Goal: Transaction & Acquisition: Purchase product/service

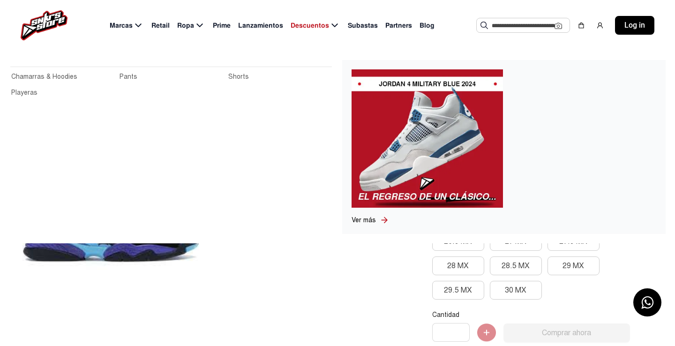
scroll to position [41, 0]
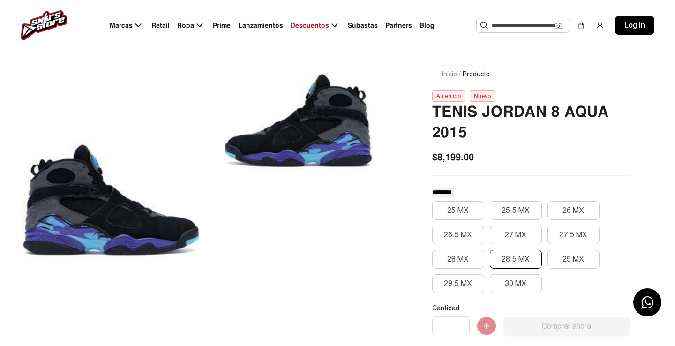
click at [520, 255] on button "28.5 MX" at bounding box center [516, 259] width 52 height 19
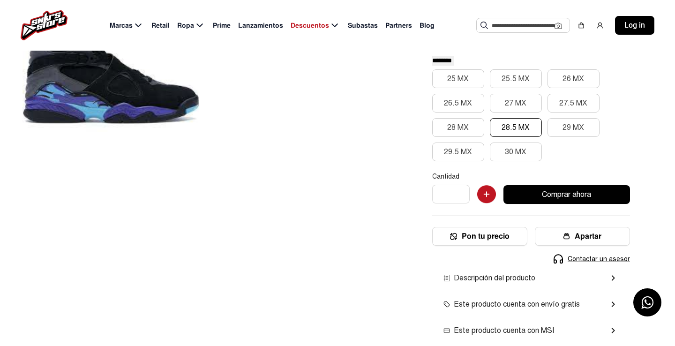
scroll to position [172, 0]
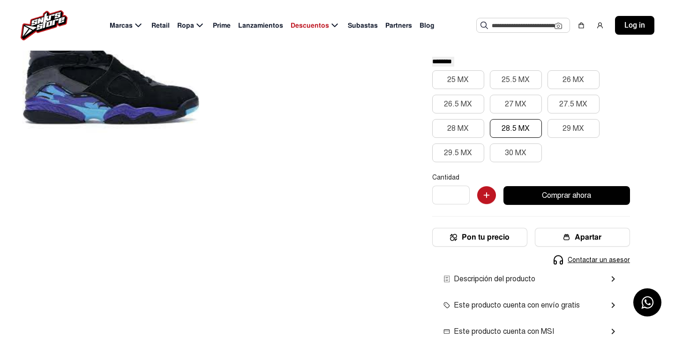
click at [527, 196] on button "Comprar ahora" at bounding box center [566, 195] width 126 height 19
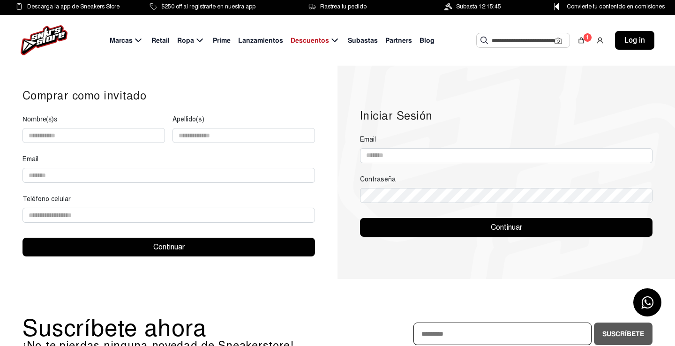
click at [164, 43] on span "Retail" at bounding box center [160, 41] width 18 height 10
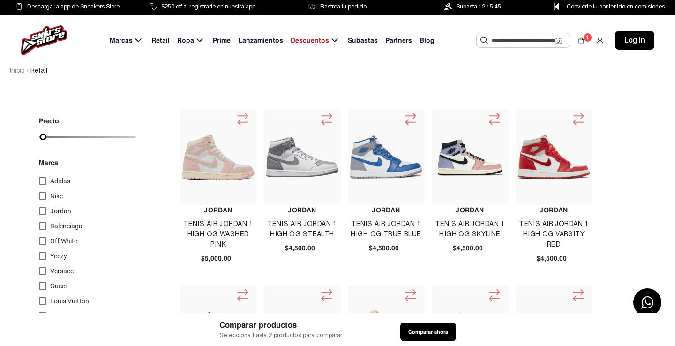
scroll to position [0, 0]
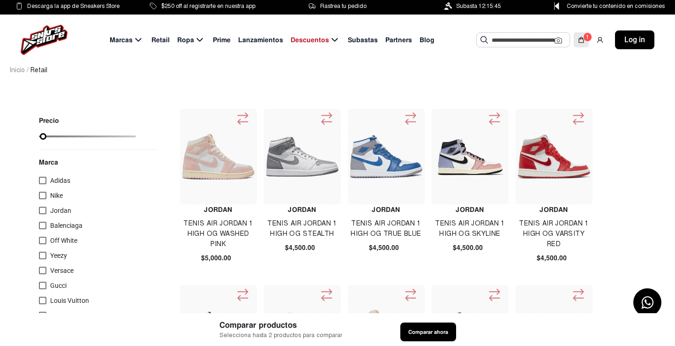
click at [581, 39] on img at bounding box center [580, 39] width 7 height 7
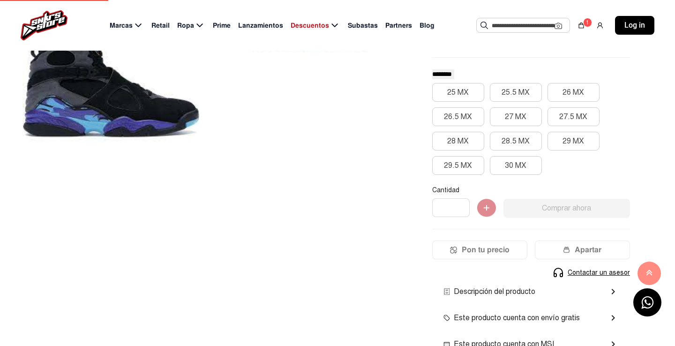
scroll to position [172, 0]
